Goal: Transaction & Acquisition: Purchase product/service

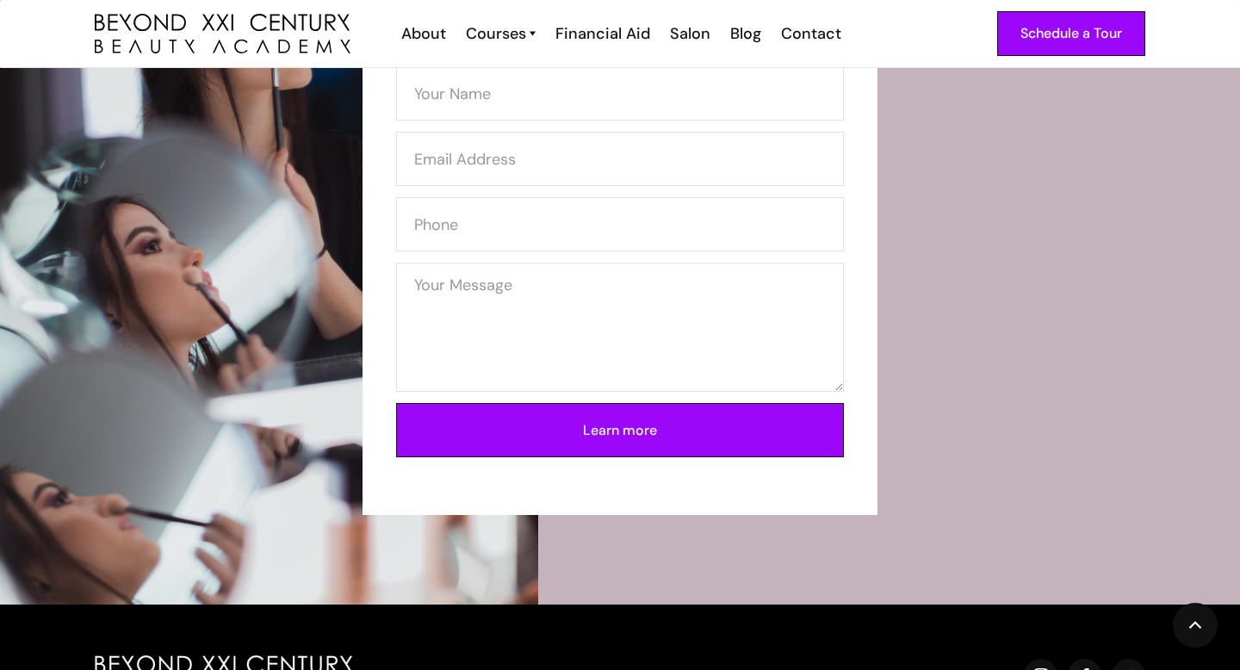
scroll to position [6288, 0]
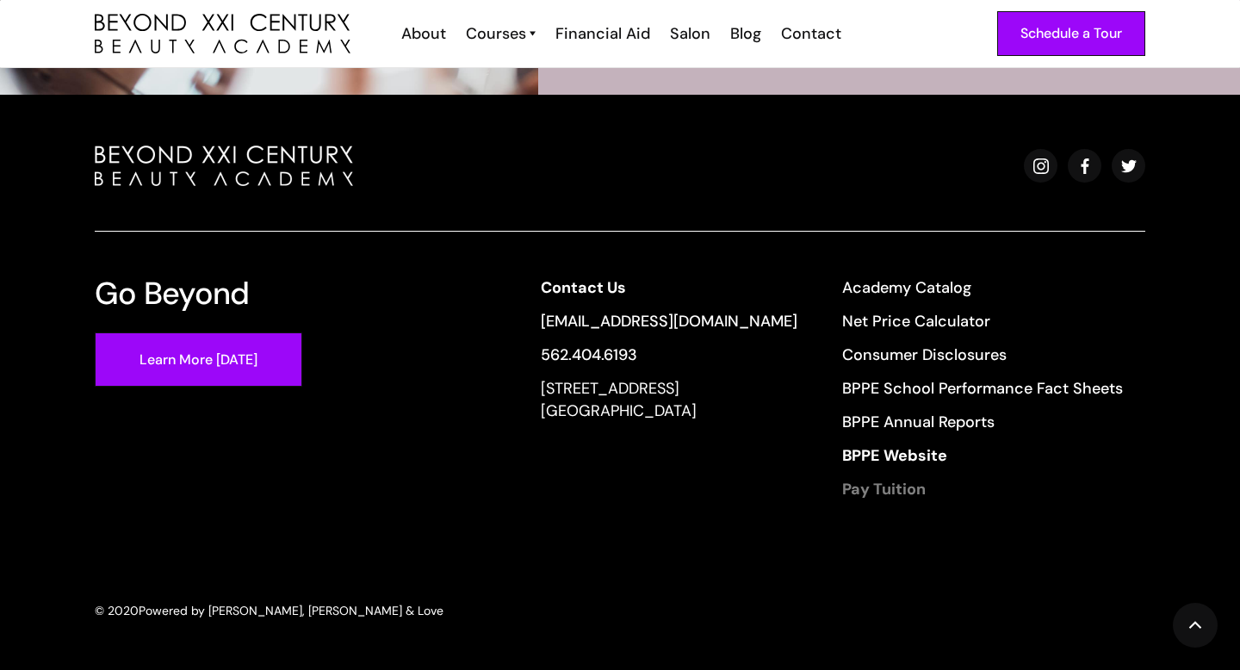
click at [911, 486] on strong "Pay Tuition" at bounding box center [884, 489] width 84 height 21
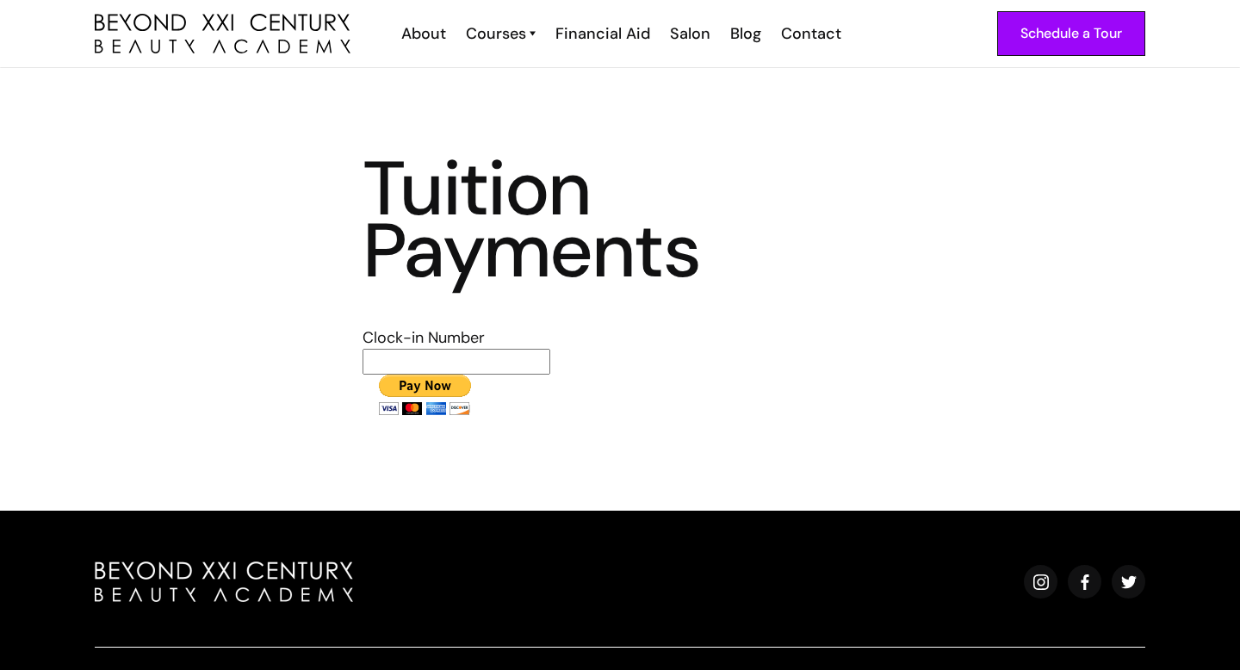
click at [516, 361] on input "text" at bounding box center [456, 362] width 188 height 26
type input "1719"
click at [442, 385] on input "image" at bounding box center [424, 395] width 124 height 40
